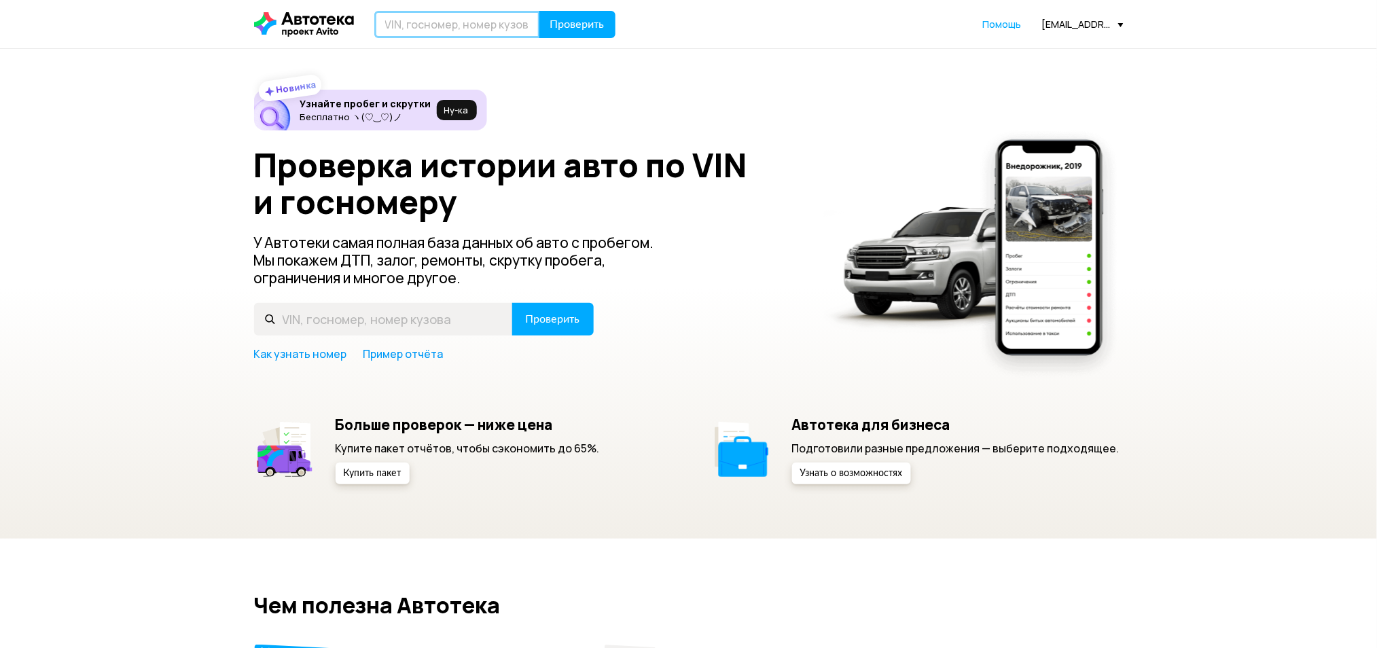
click at [409, 18] on input "text" at bounding box center [457, 24] width 166 height 27
type input "К353МА134"
click at [540, 11] on button "Проверить" at bounding box center [578, 24] width 76 height 27
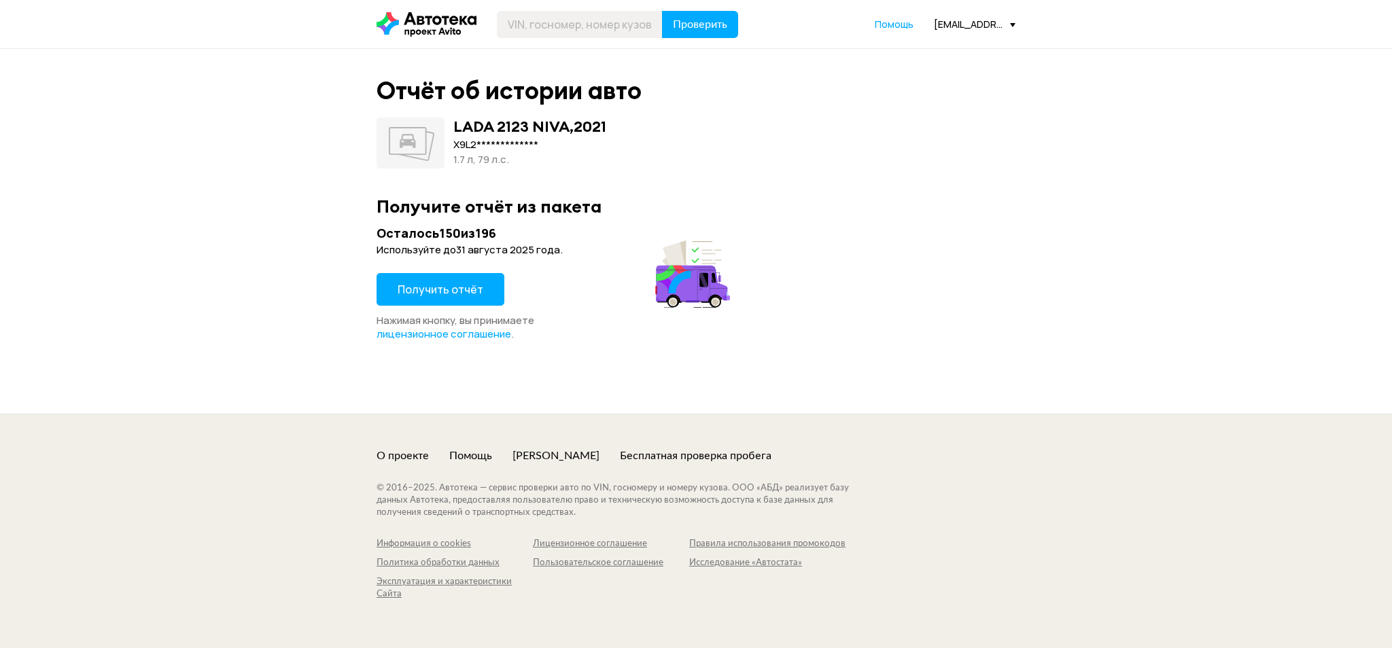
click at [417, 275] on button "Получить отчёт" at bounding box center [440, 289] width 128 height 33
click at [991, 27] on div "[EMAIL_ADDRESS][DOMAIN_NAME]" at bounding box center [975, 24] width 82 height 13
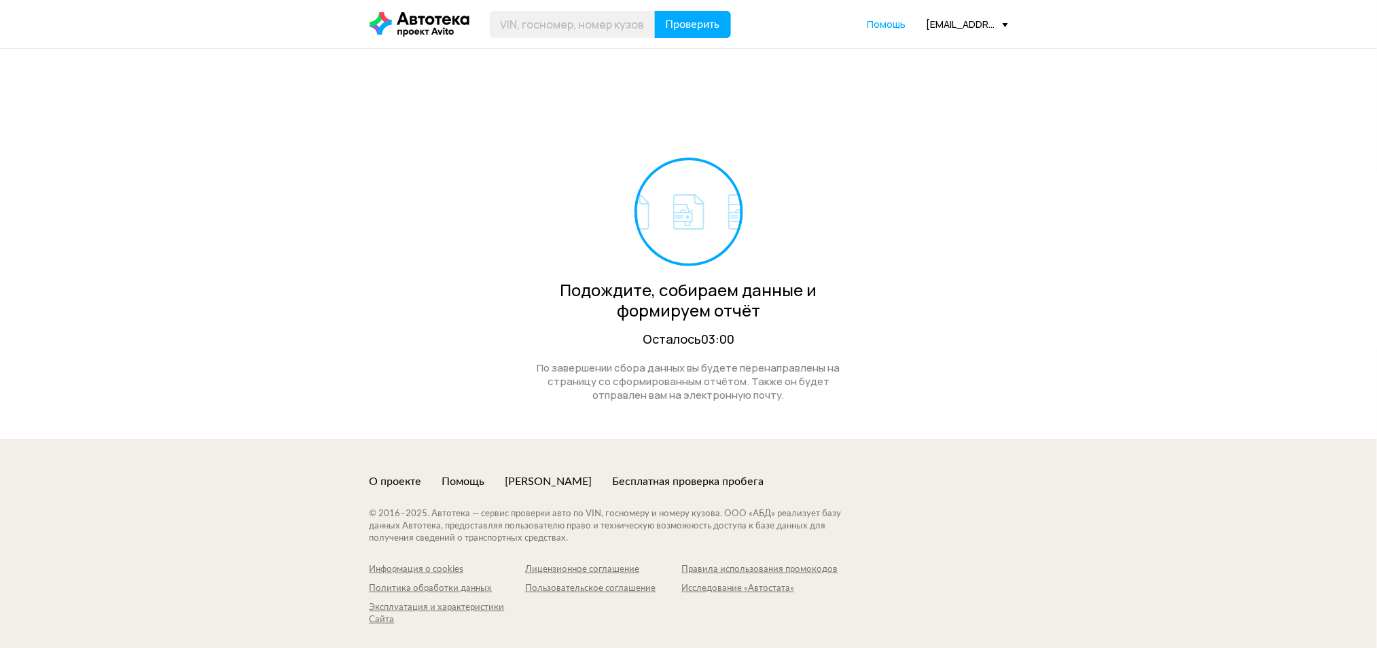
click at [957, 24] on div "[EMAIL_ADDRESS][DOMAIN_NAME]" at bounding box center [968, 24] width 82 height 13
click at [957, 41] on link "Отчёты" at bounding box center [940, 48] width 137 height 35
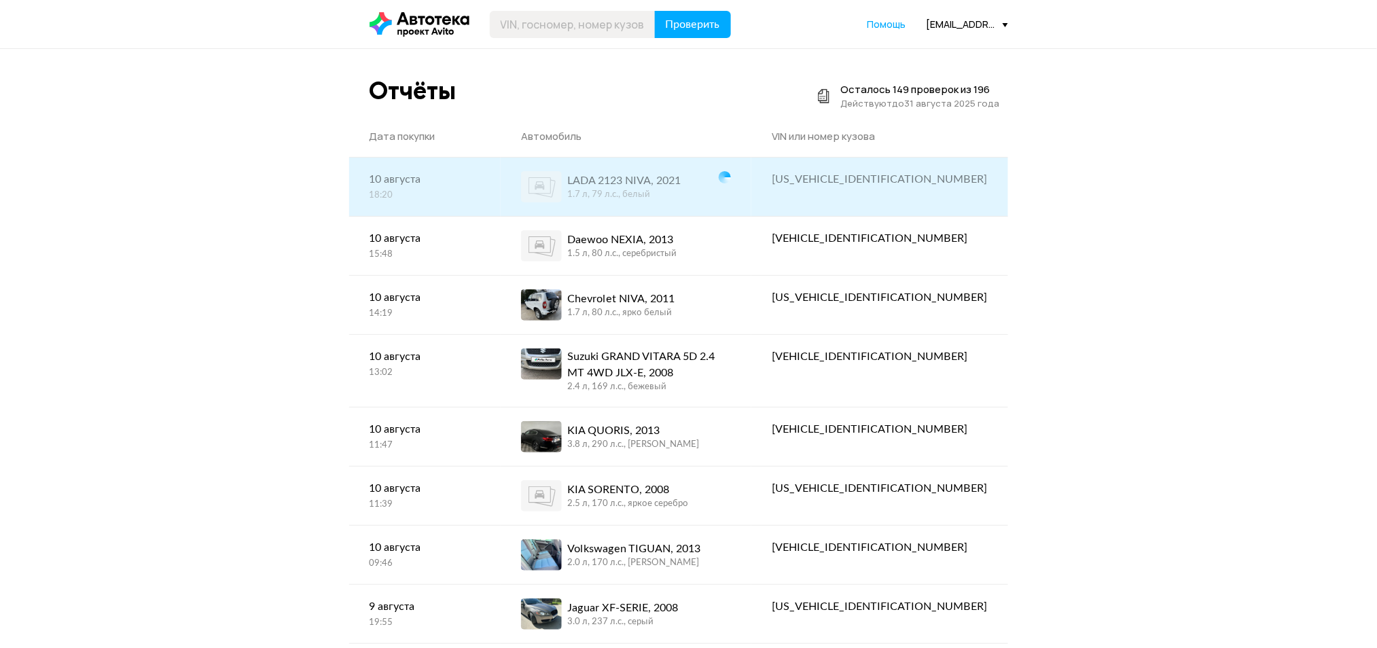
click at [906, 159] on div "[US_VEHICLE_IDENTIFICATION_NUMBER]" at bounding box center [880, 179] width 256 height 43
drag, startPoint x: 906, startPoint y: 160, endPoint x: 906, endPoint y: 176, distance: 16.3
click at [906, 165] on div "[US_VEHICLE_IDENTIFICATION_NUMBER]" at bounding box center [880, 179] width 256 height 43
click at [906, 176] on div "[US_VEHICLE_IDENTIFICATION_NUMBER]" at bounding box center [879, 179] width 215 height 16
click at [907, 176] on div "[US_VEHICLE_IDENTIFICATION_NUMBER]" at bounding box center [879, 179] width 215 height 16
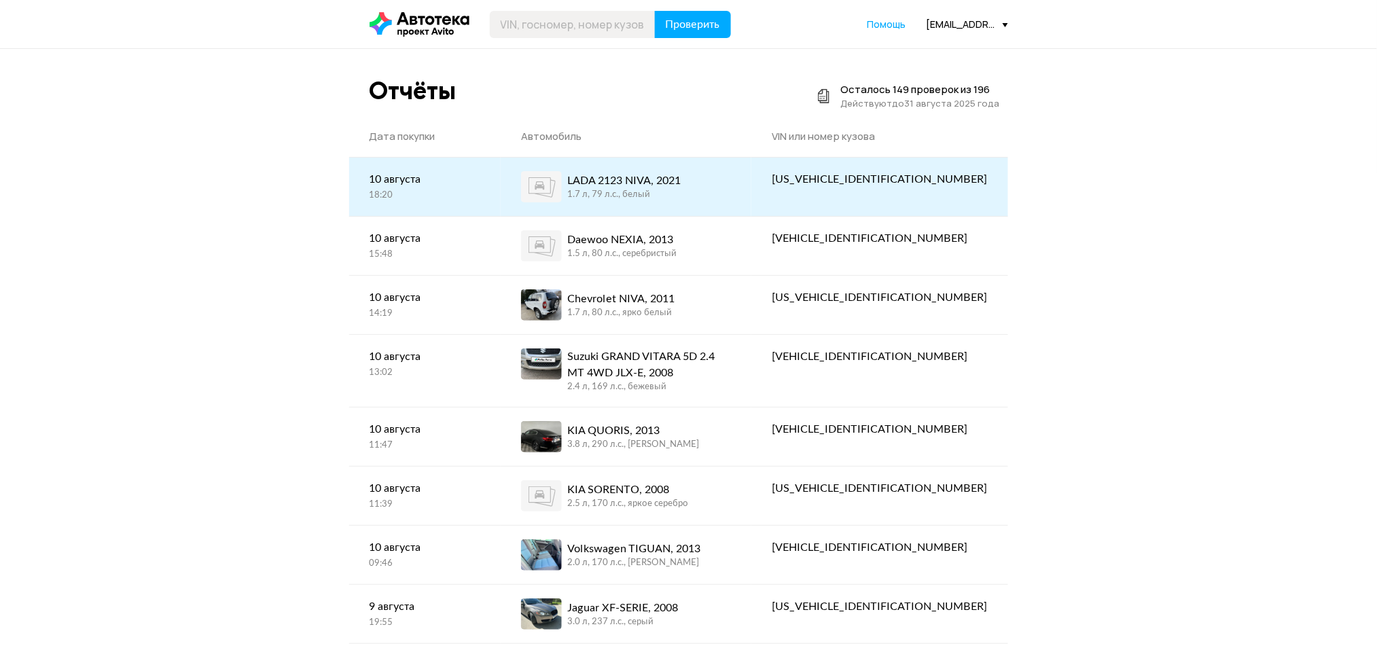
click at [659, 190] on div "1.7 л, 79 л.c., белый" at bounding box center [623, 195] width 113 height 12
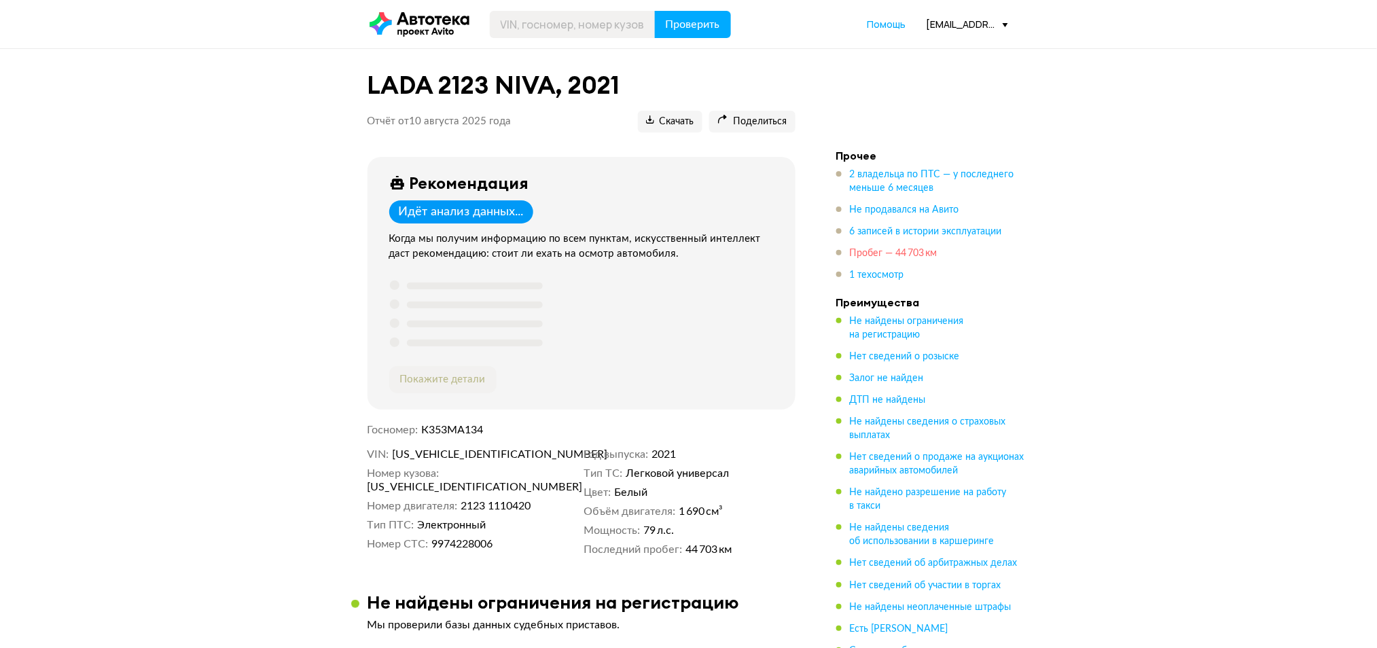
click at [893, 251] on span "Пробег — 44 703 км" at bounding box center [894, 254] width 88 height 10
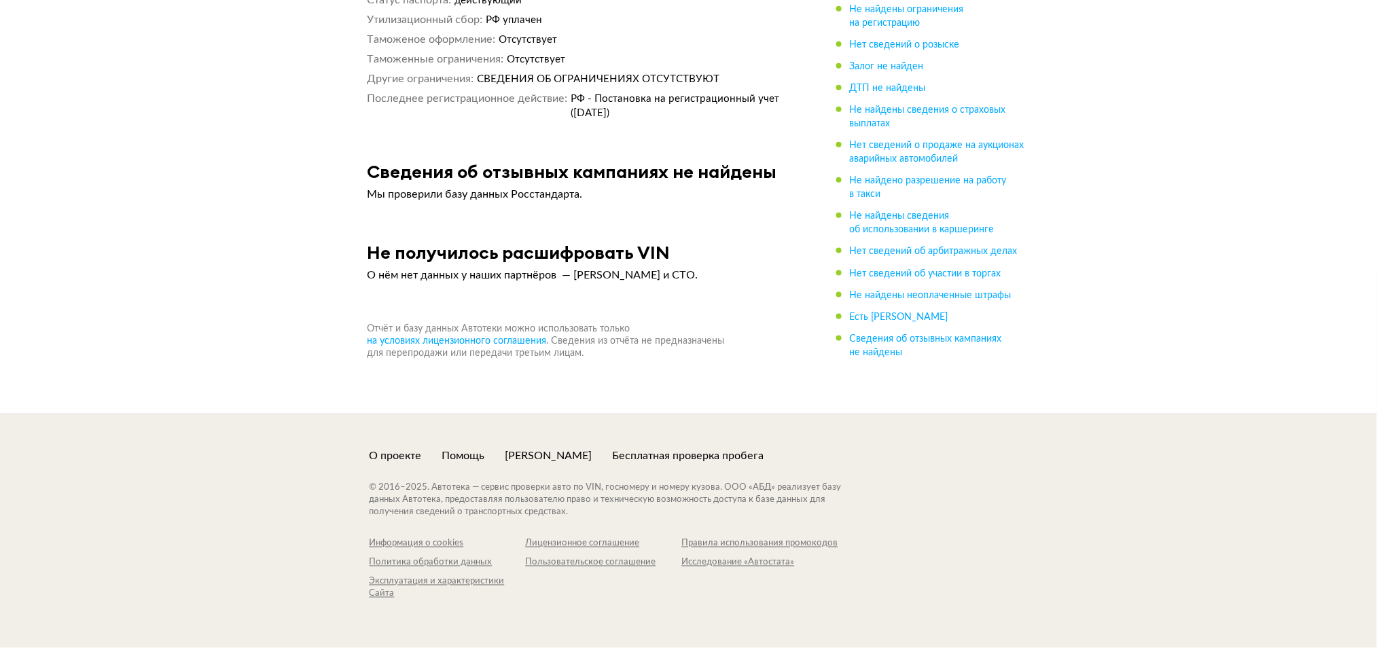
scroll to position [3586, 0]
